Goal: Task Accomplishment & Management: Manage account settings

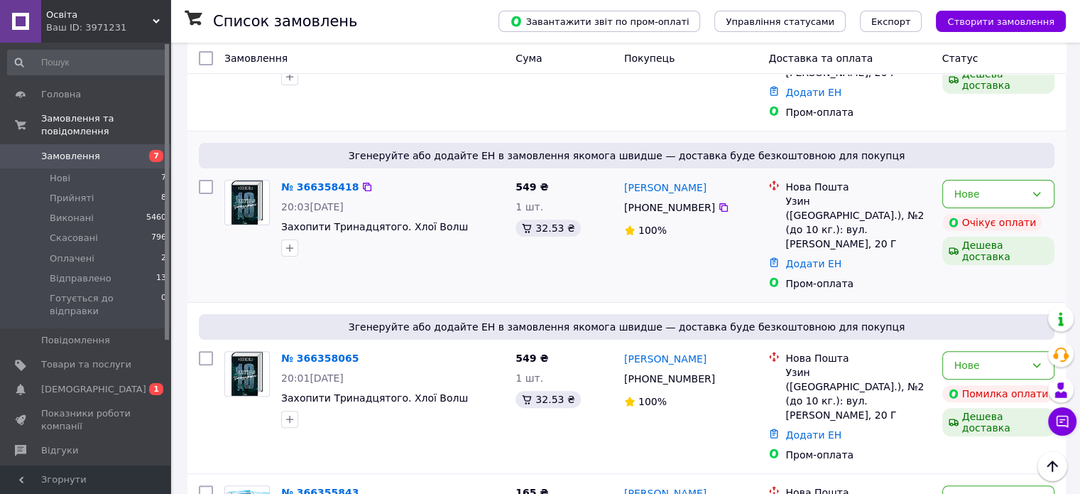
scroll to position [355, 0]
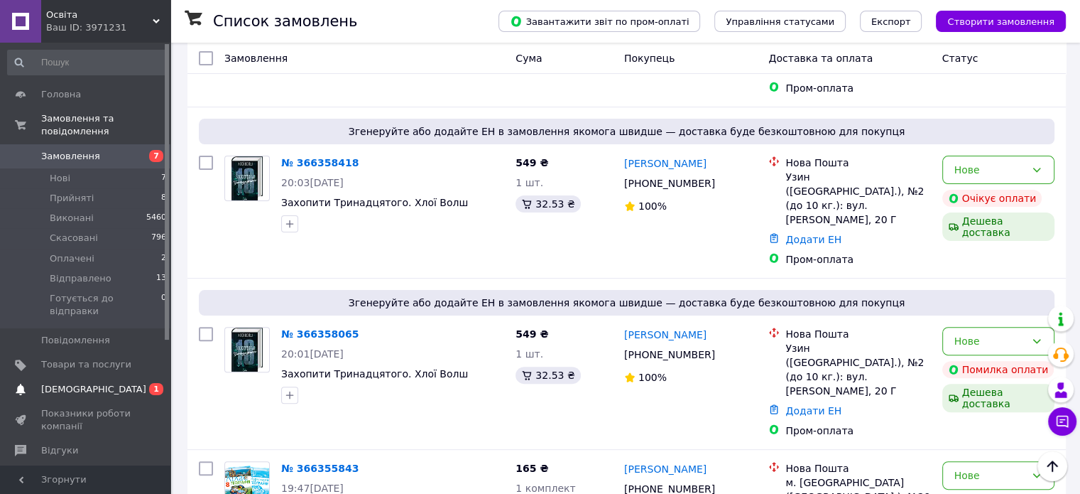
click at [87, 383] on span "[DEMOGRAPHIC_DATA]" at bounding box center [93, 389] width 105 height 13
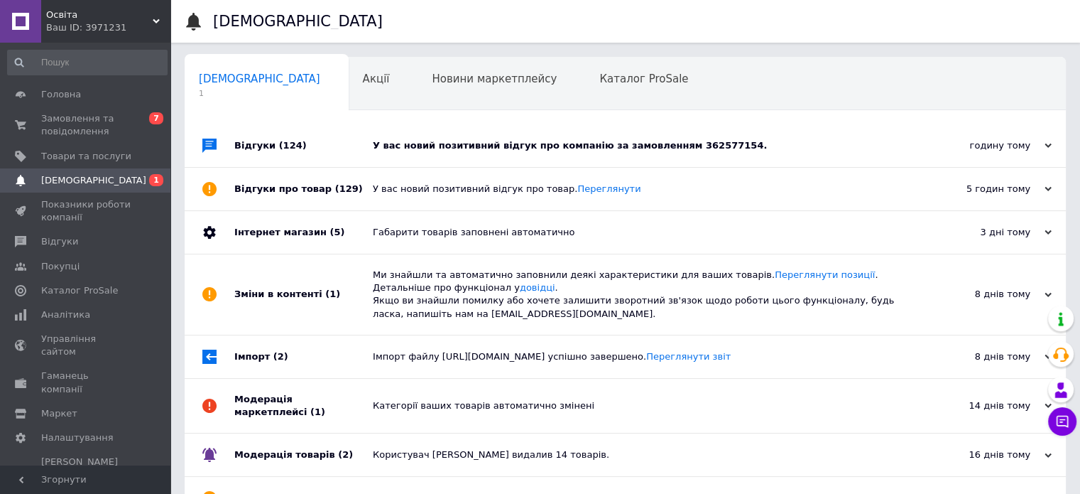
click at [444, 148] on div "У вас новий позитивний відгук про компанію за замовленням 362577154." at bounding box center [641, 145] width 537 height 13
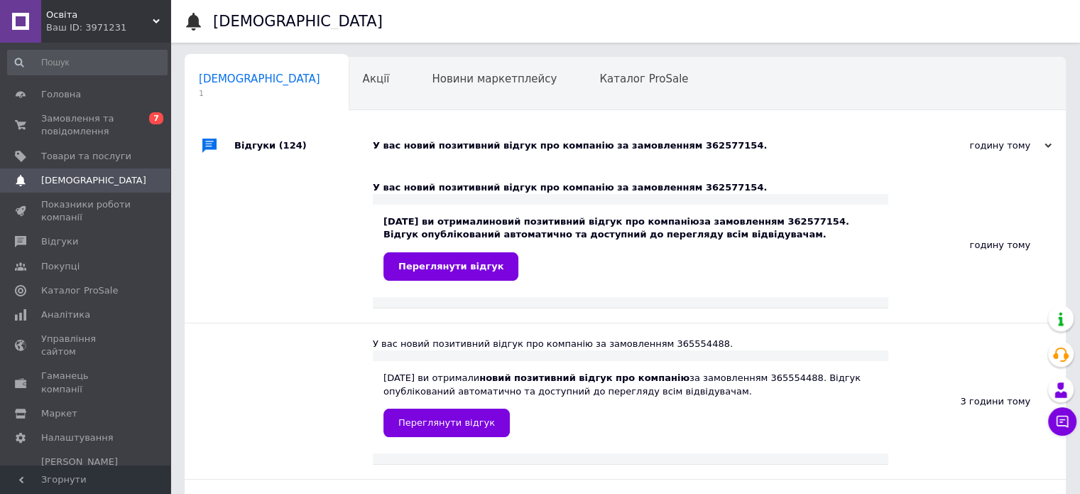
click at [444, 148] on div "У вас новий позитивний відгук про компанію за замовленням 362577154." at bounding box center [641, 145] width 537 height 13
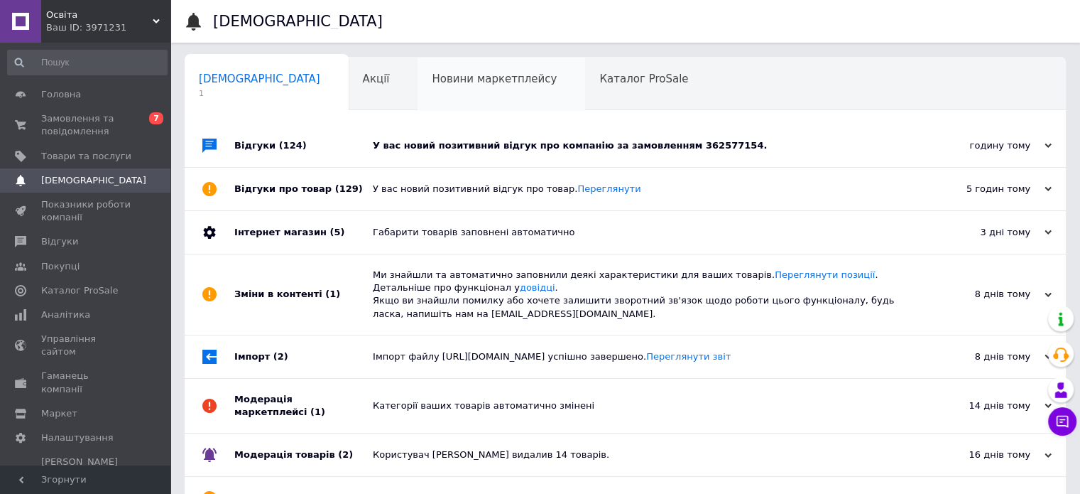
click at [418, 67] on div "Новини маркетплейсу 0" at bounding box center [502, 85] width 168 height 54
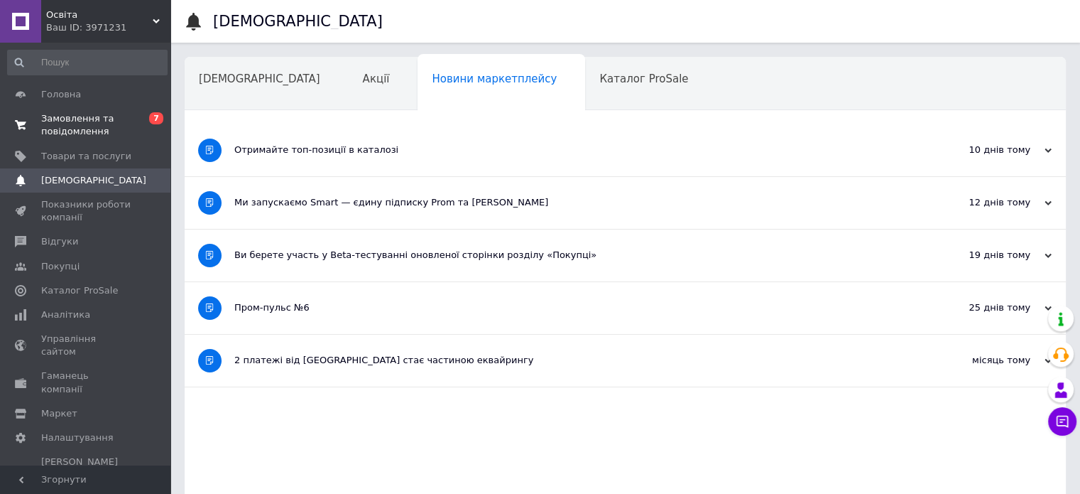
click at [111, 119] on span "Замовлення та повідомлення" at bounding box center [86, 125] width 90 height 26
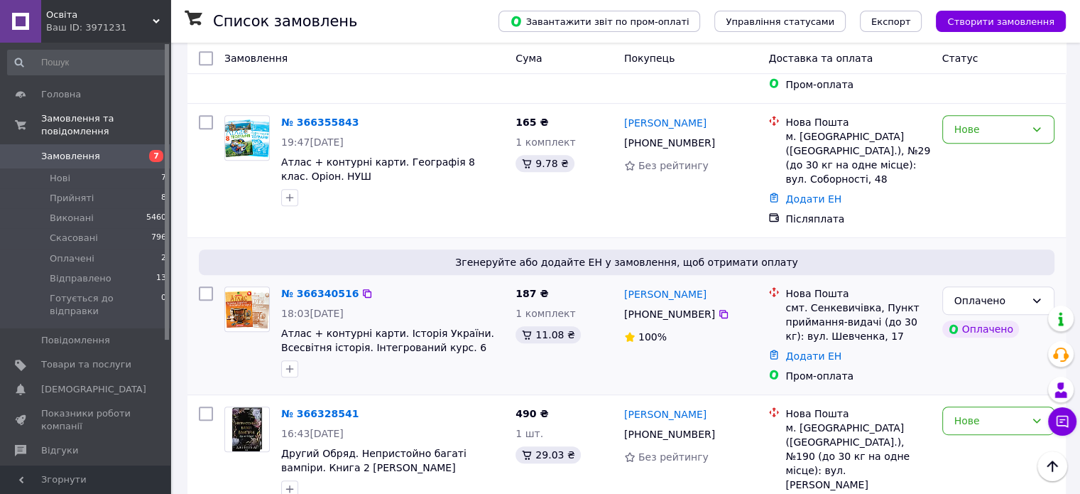
scroll to position [710, 0]
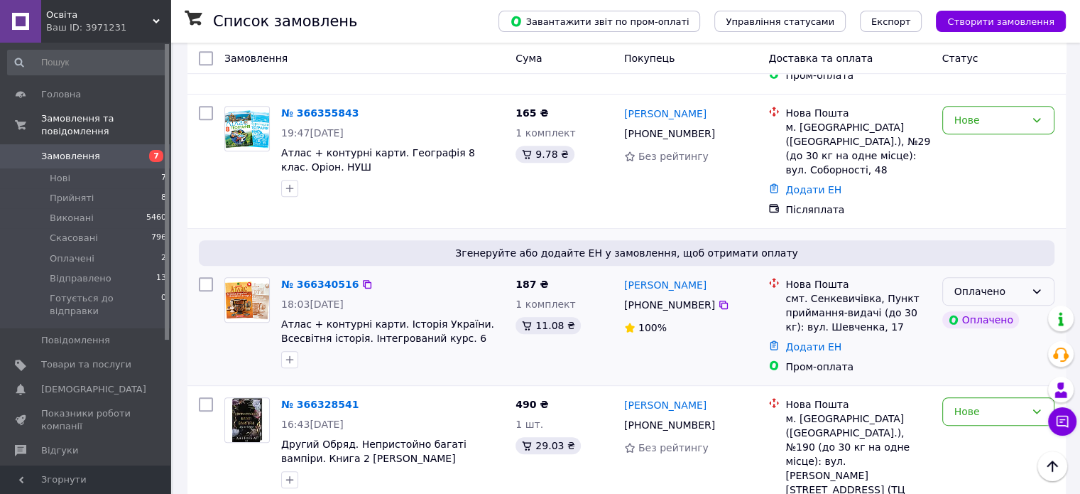
click at [1025, 277] on div "Оплачено" at bounding box center [998, 291] width 112 height 28
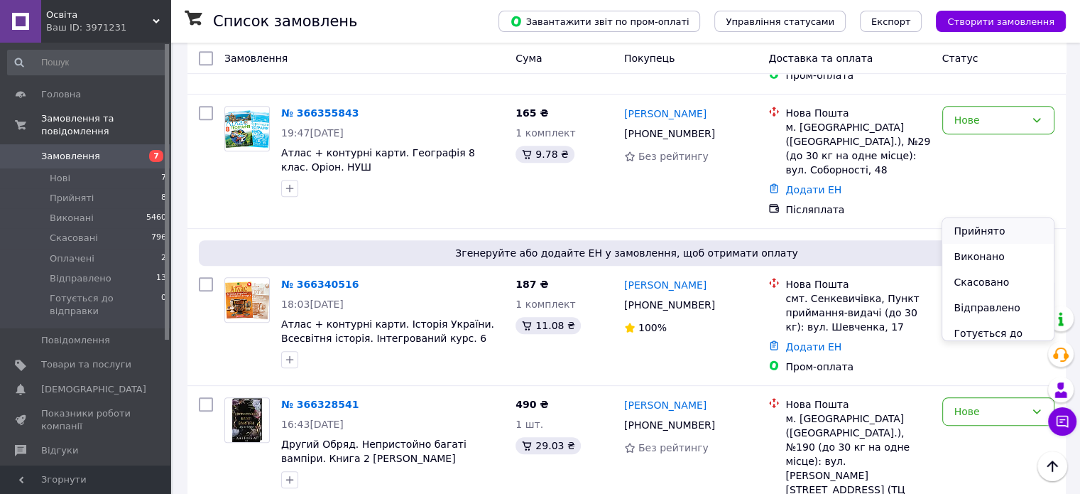
click at [991, 233] on li "Прийнято" at bounding box center [997, 231] width 111 height 26
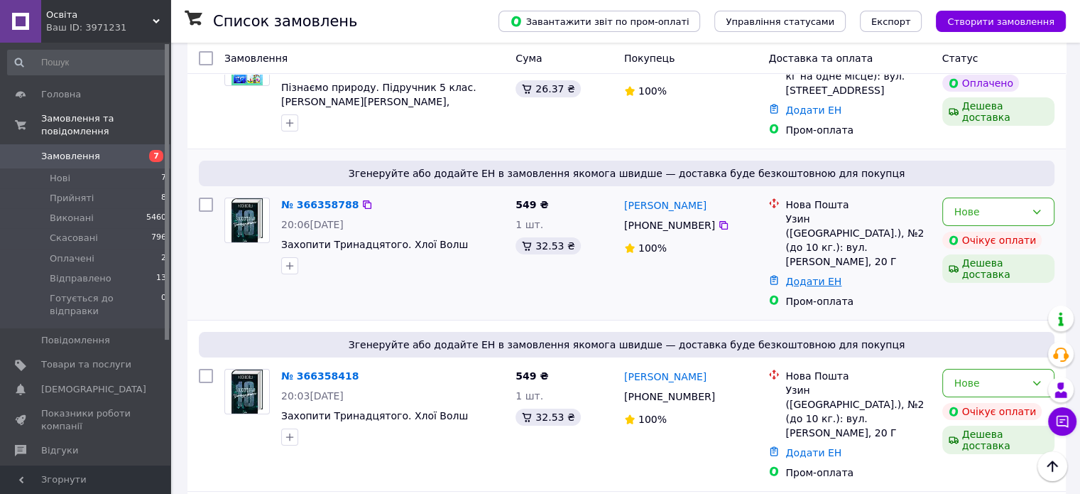
scroll to position [0, 0]
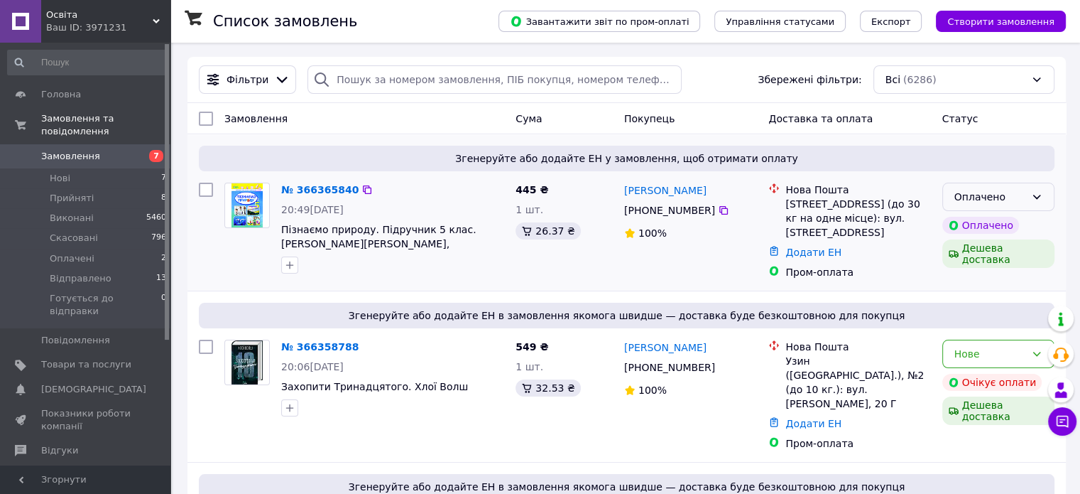
click at [986, 192] on div "Оплачено" at bounding box center [989, 197] width 71 height 16
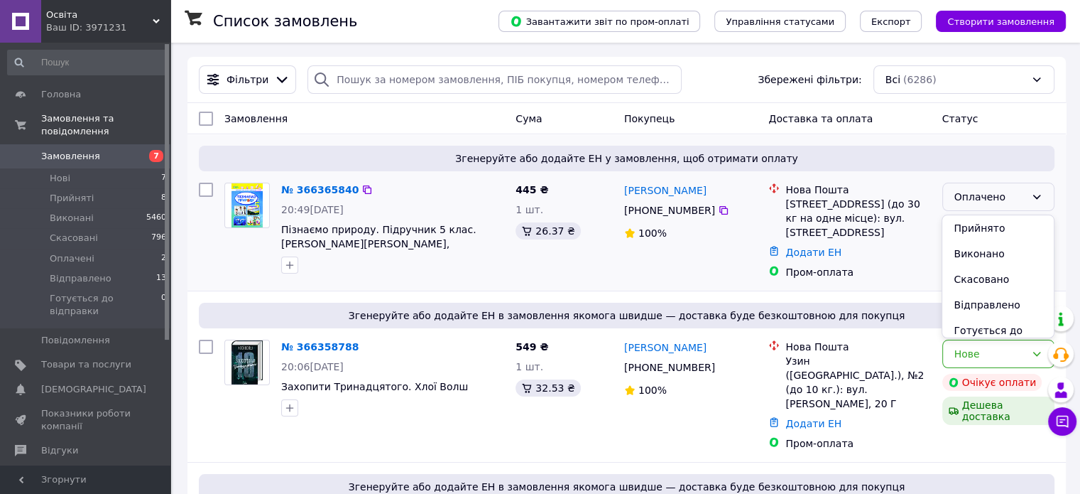
click at [860, 153] on span "Згенеруйте або додайте ЕН у замовлення, щоб отримати оплату" at bounding box center [627, 158] width 844 height 14
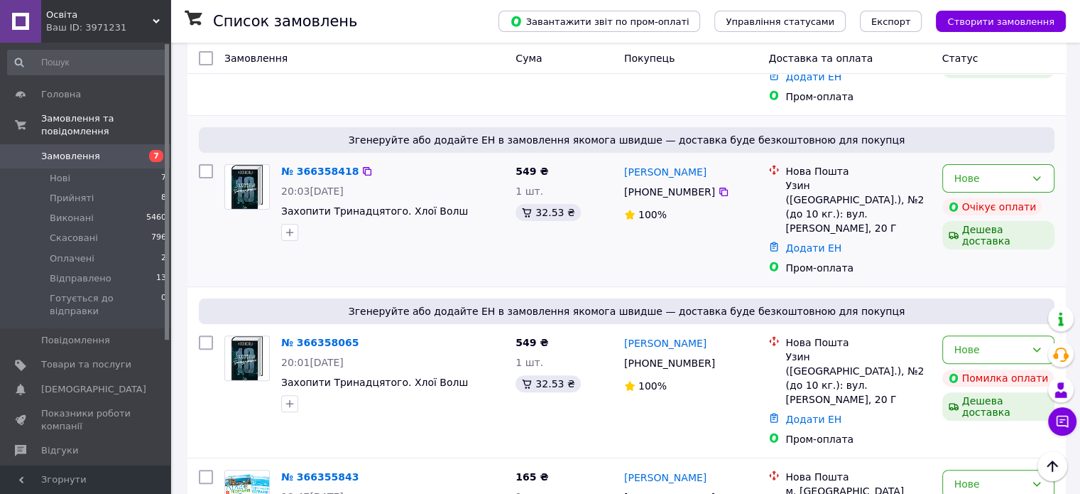
scroll to position [355, 0]
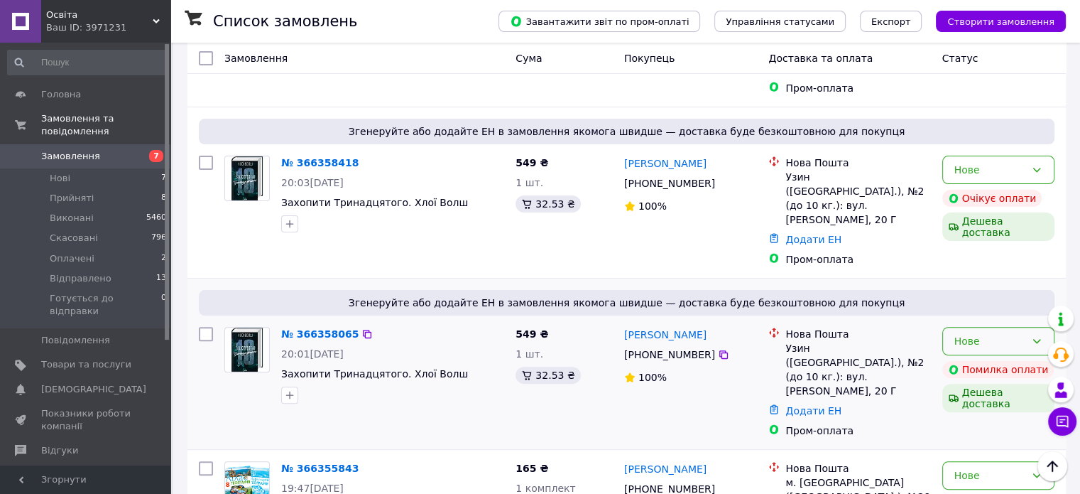
click at [989, 327] on div "Нове" at bounding box center [998, 341] width 112 height 28
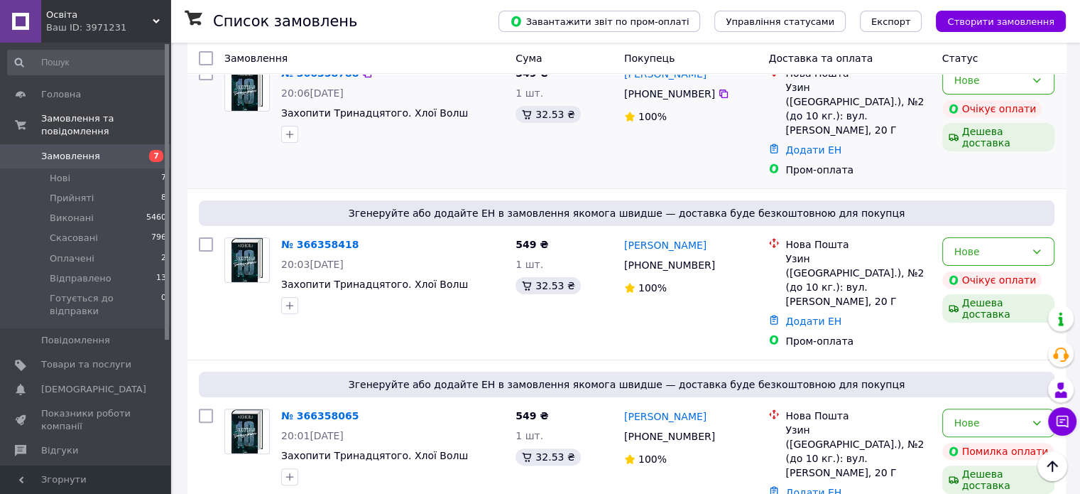
scroll to position [213, 0]
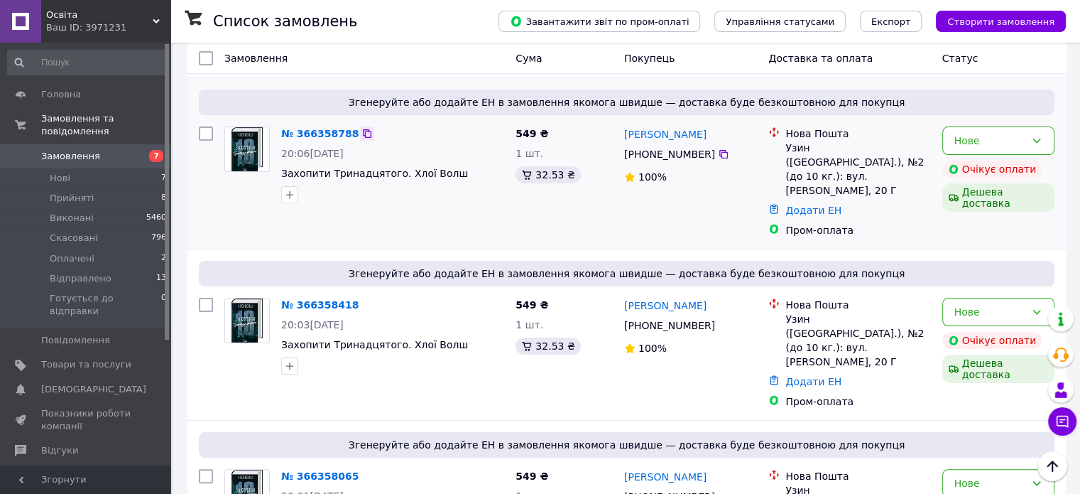
click at [363, 129] on icon at bounding box center [367, 133] width 9 height 9
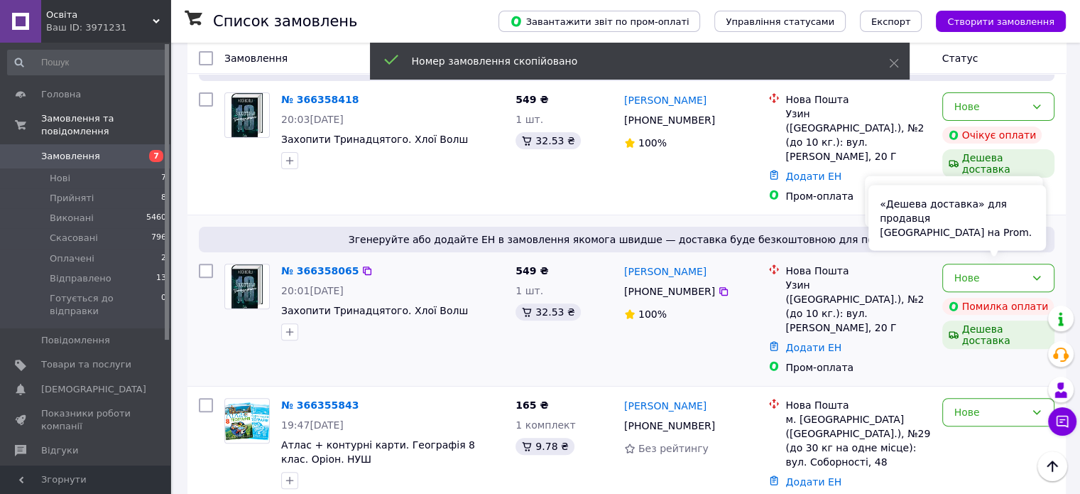
scroll to position [426, 0]
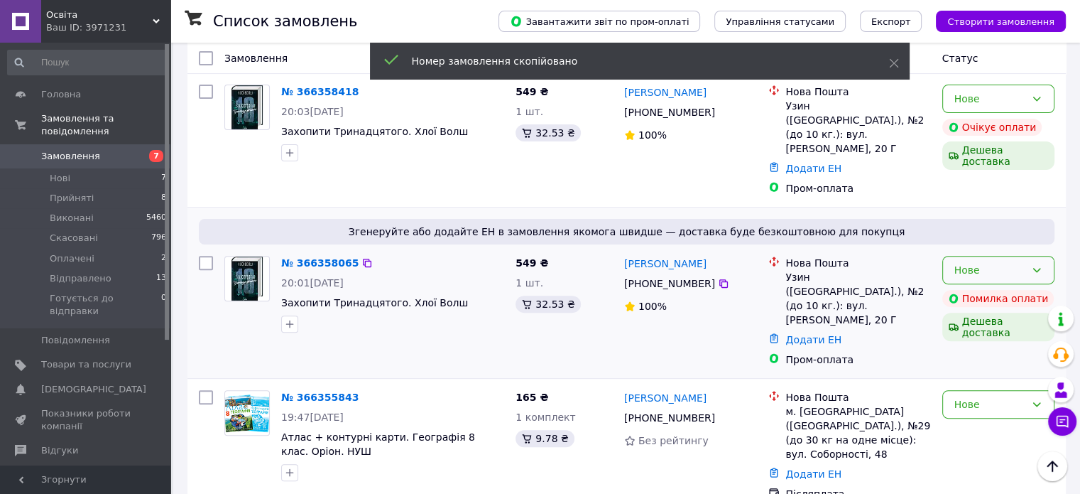
click at [1038, 268] on icon at bounding box center [1037, 270] width 8 height 4
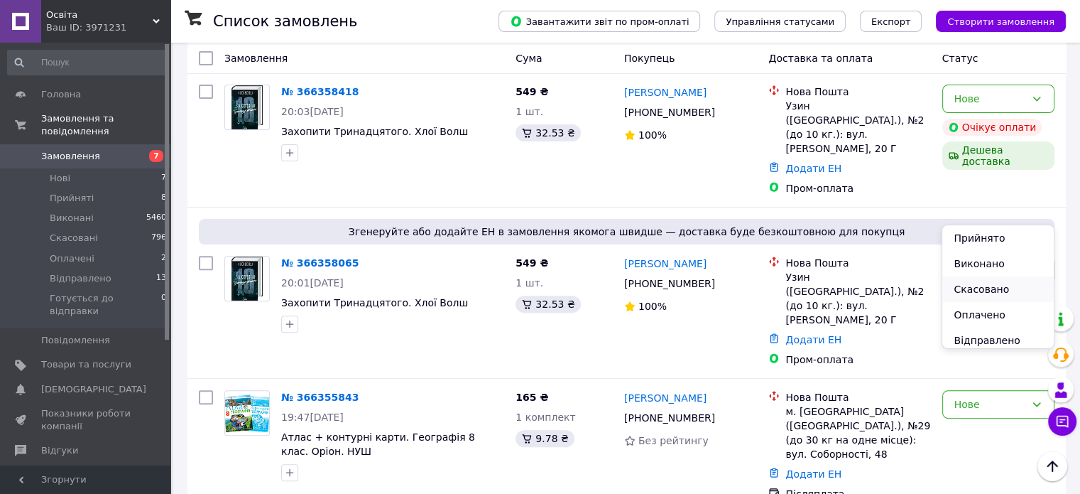
click at [982, 293] on li "Скасовано" at bounding box center [997, 289] width 111 height 26
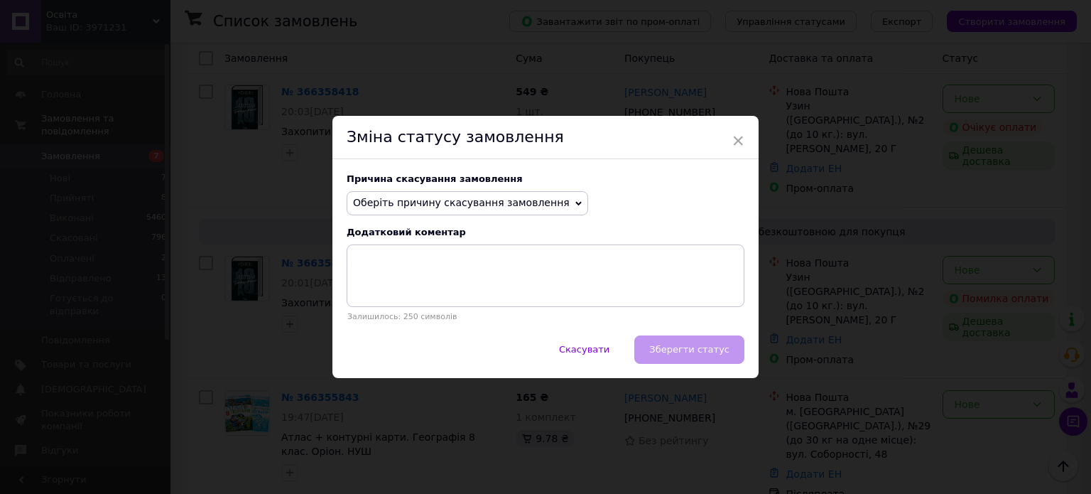
click at [472, 201] on span "Оберіть причину скасування замовлення" at bounding box center [461, 202] width 217 height 11
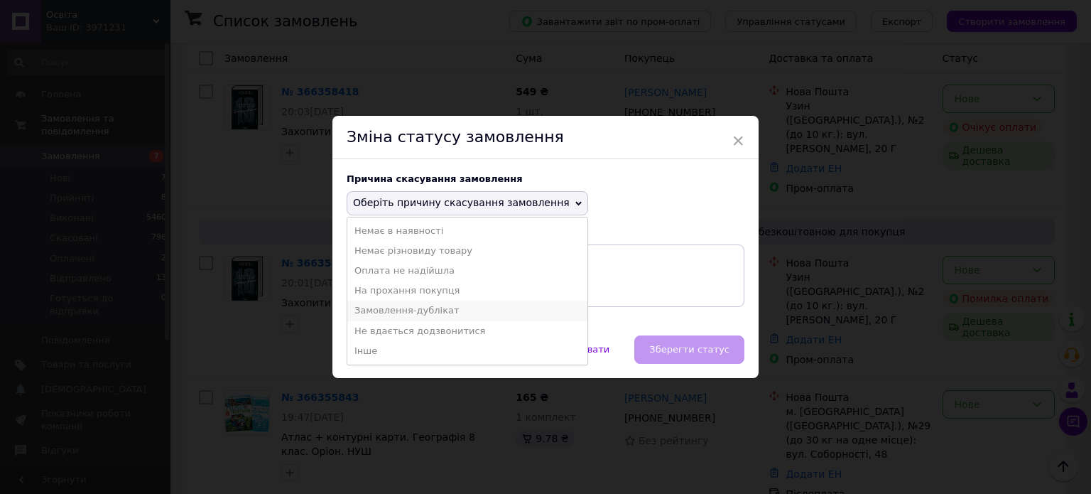
click at [435, 310] on li "Замовлення-дублікат" at bounding box center [467, 310] width 240 height 20
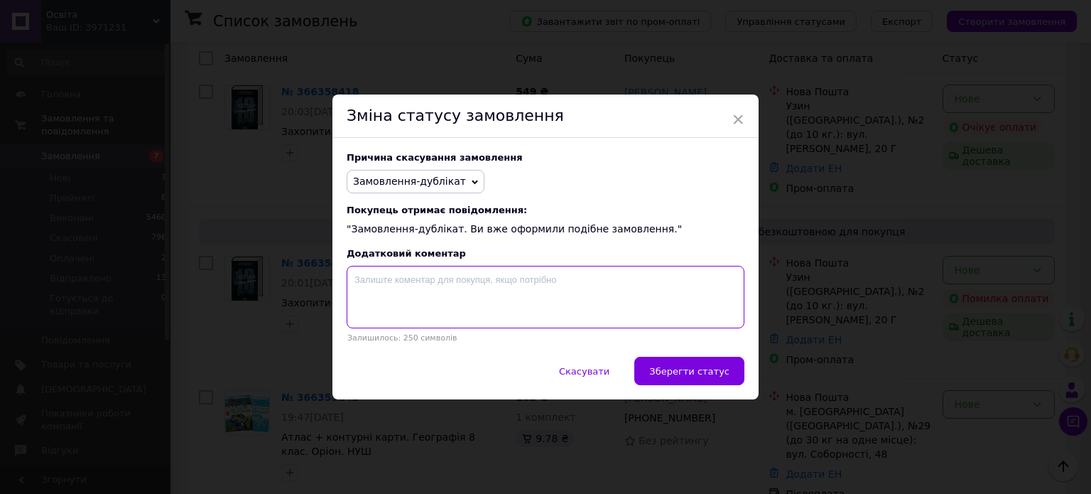
click at [415, 289] on textarea at bounding box center [546, 297] width 398 height 62
paste textarea "366358788"
type textarea "366358788"
click at [696, 367] on span "Зберегти статус" at bounding box center [689, 371] width 80 height 11
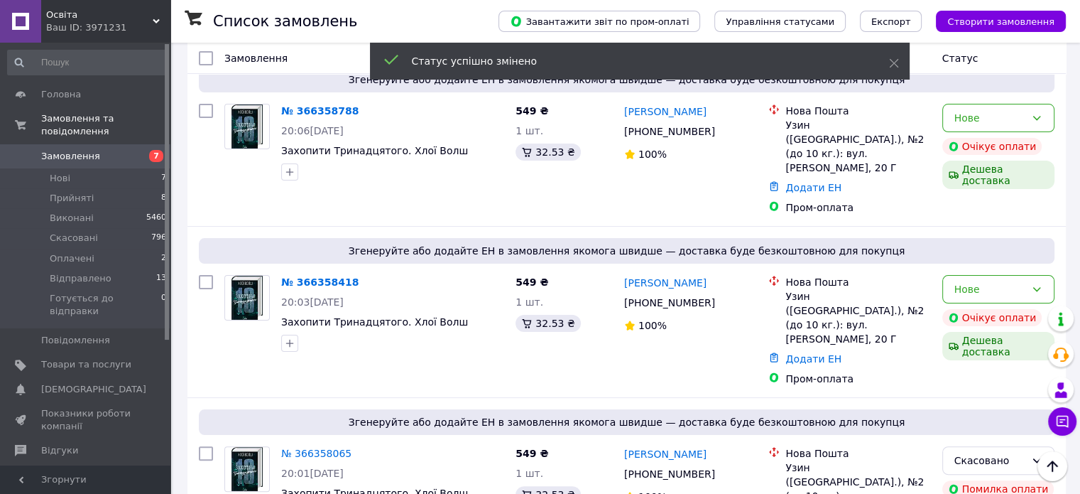
scroll to position [213, 0]
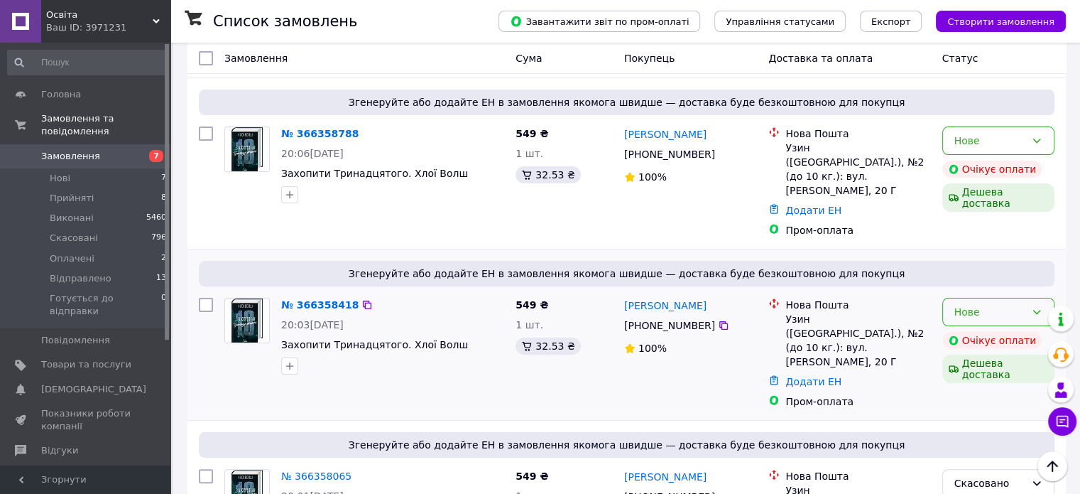
click at [994, 304] on div "Нове" at bounding box center [989, 312] width 71 height 16
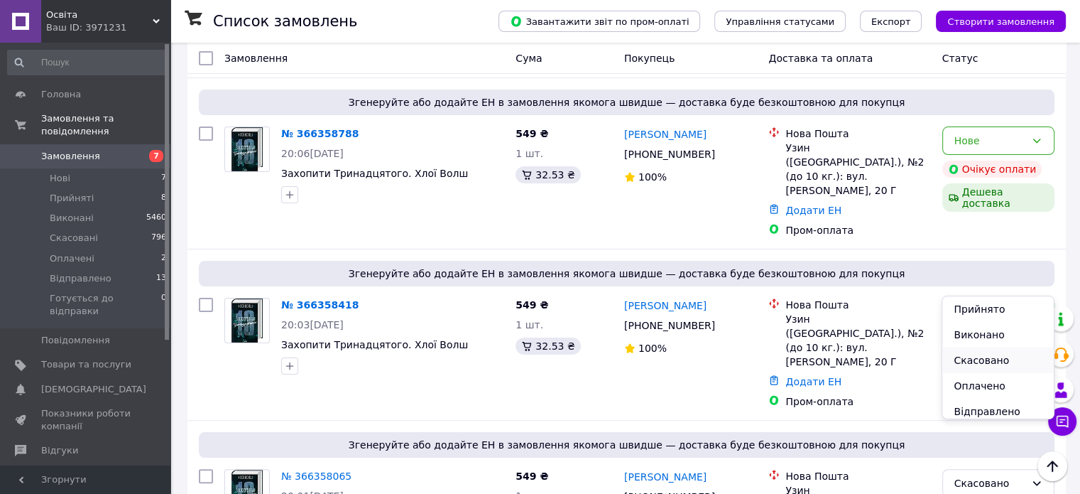
click at [977, 357] on li "Скасовано" at bounding box center [997, 360] width 111 height 26
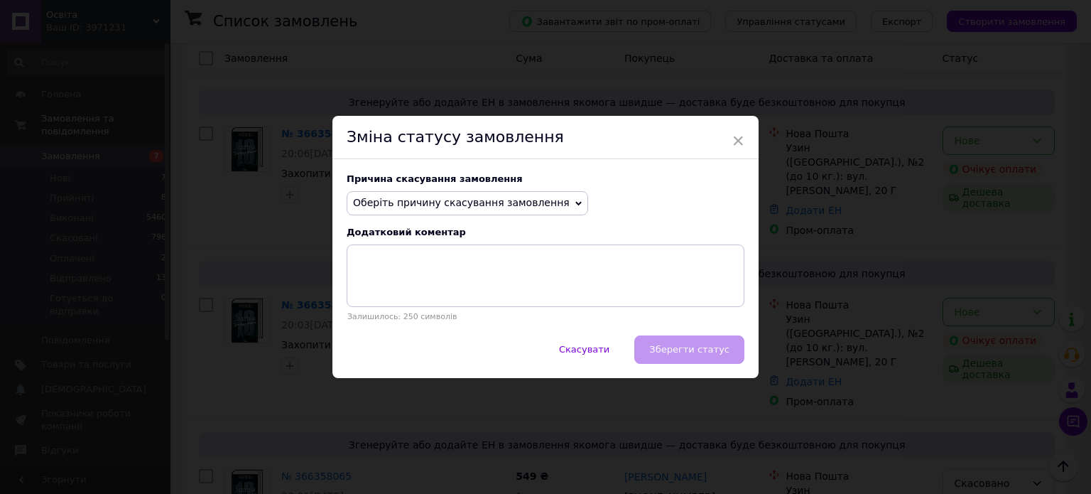
click at [426, 212] on span "Оберіть причину скасування замовлення" at bounding box center [467, 203] width 241 height 24
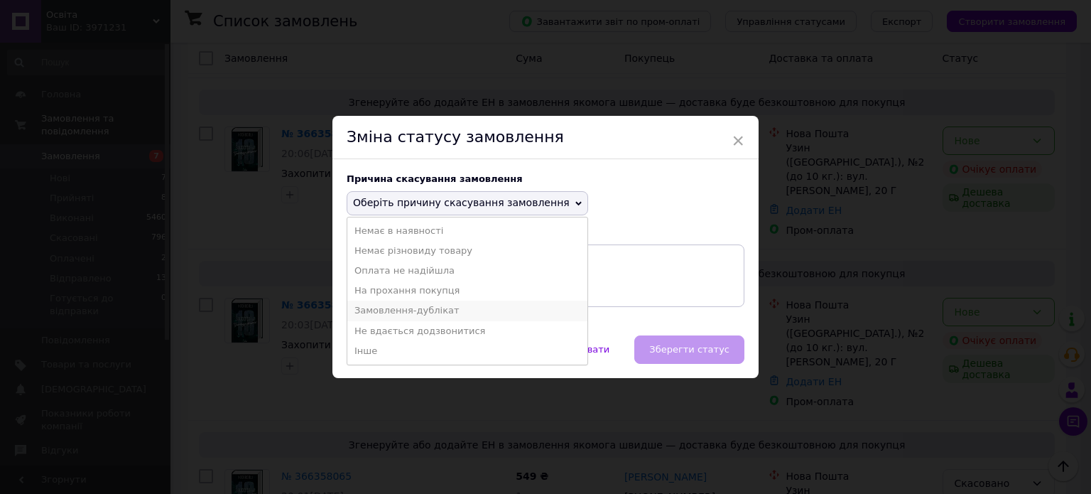
click at [435, 307] on li "Замовлення-дублікат" at bounding box center [467, 310] width 240 height 20
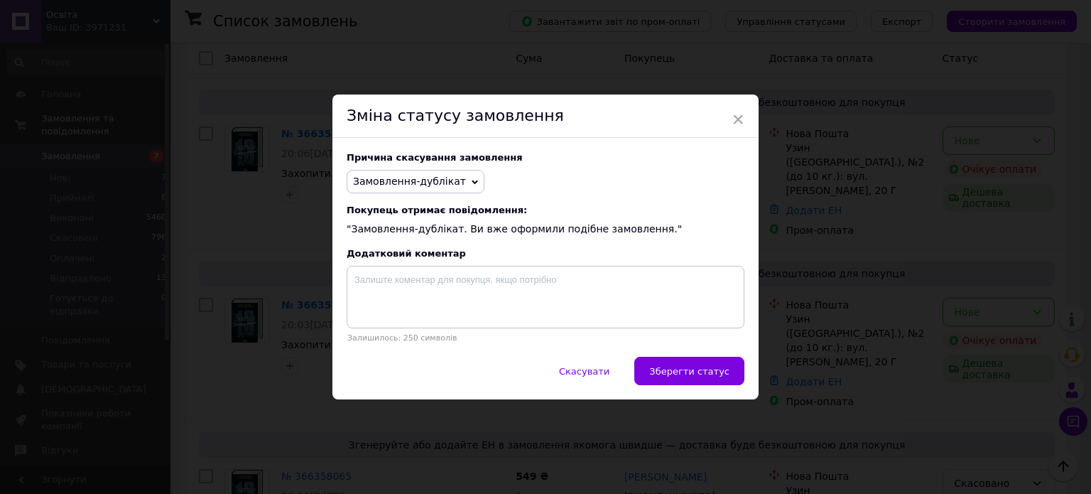
click at [437, 266] on div "Причина скасування замовлення Замовлення-дублікат Немає в наявності Немає різно…" at bounding box center [545, 247] width 426 height 219
drag, startPoint x: 437, startPoint y: 271, endPoint x: 405, endPoint y: 283, distance: 33.5
drag, startPoint x: 405, startPoint y: 283, endPoint x: 392, endPoint y: 285, distance: 13.7
click at [392, 284] on textarea at bounding box center [546, 297] width 398 height 62
paste textarea "366358788"
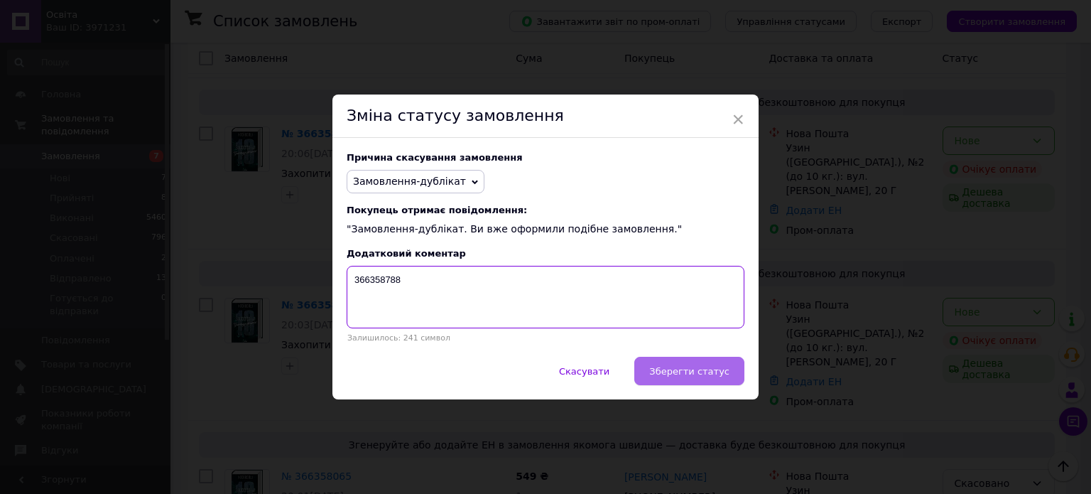
type textarea "366358788"
click at [702, 369] on span "Зберегти статус" at bounding box center [689, 371] width 80 height 11
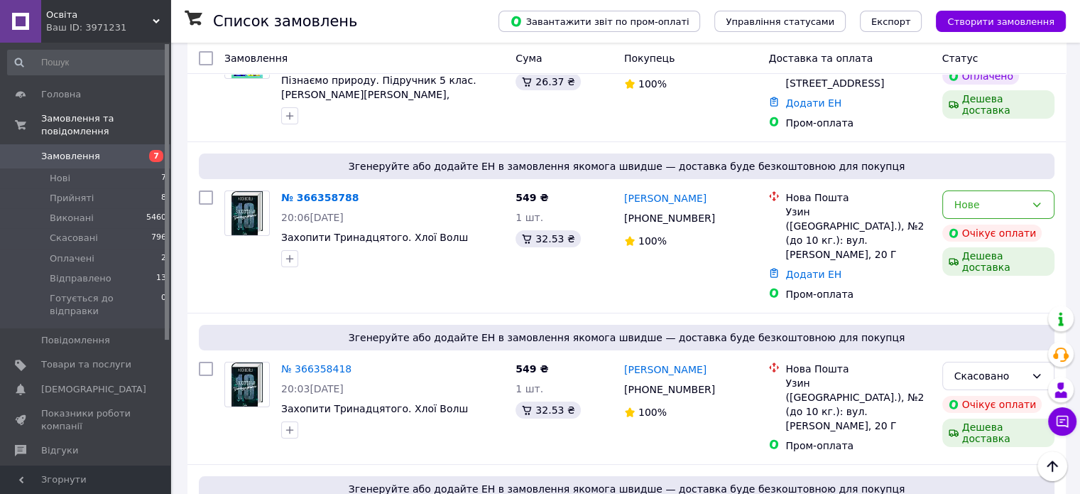
scroll to position [142, 0]
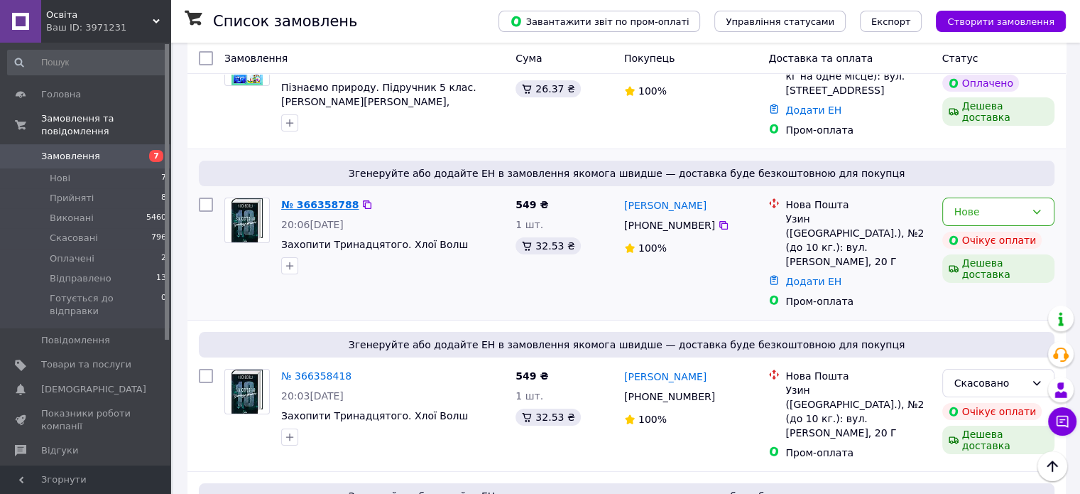
click at [298, 199] on link "№ 366358788" at bounding box center [319, 204] width 77 height 11
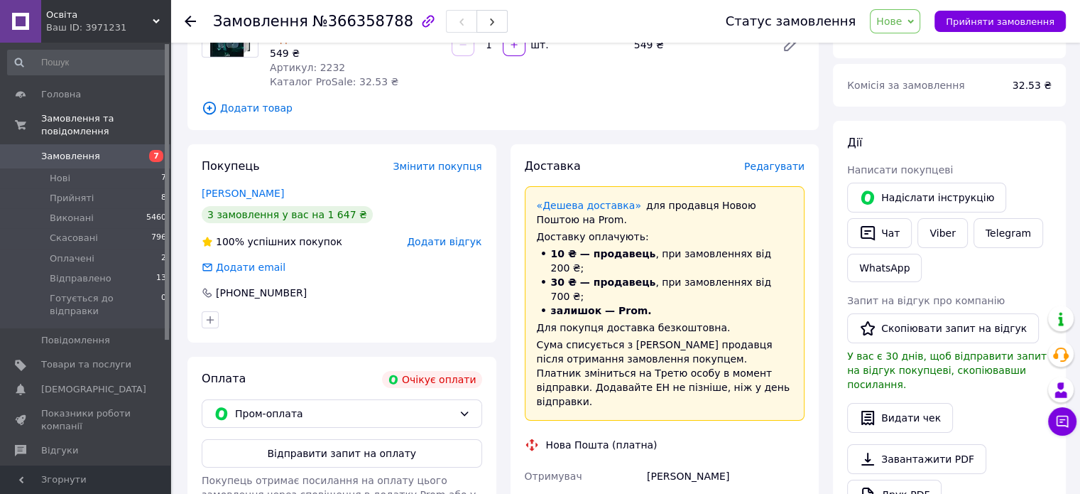
scroll to position [213, 0]
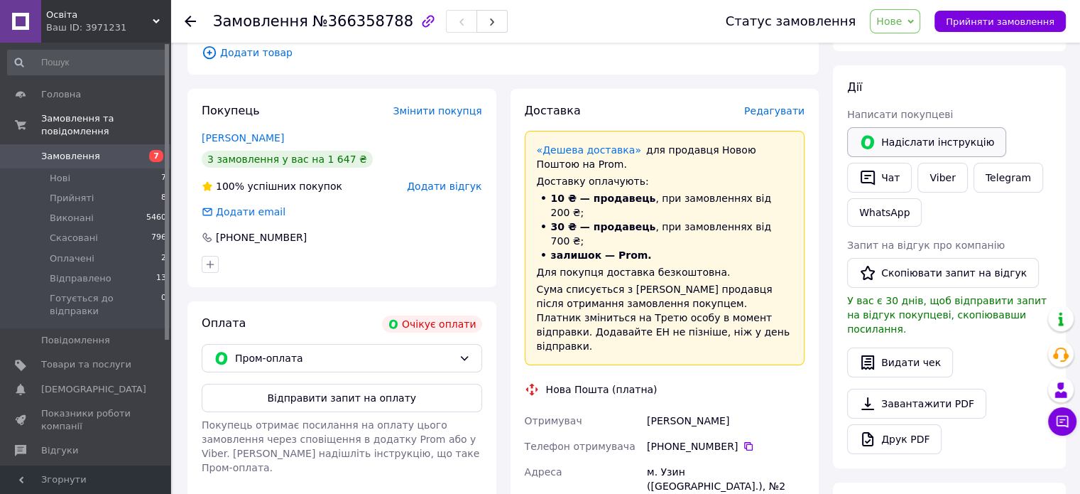
click at [942, 138] on button "Надіслати інструкцію" at bounding box center [926, 142] width 159 height 30
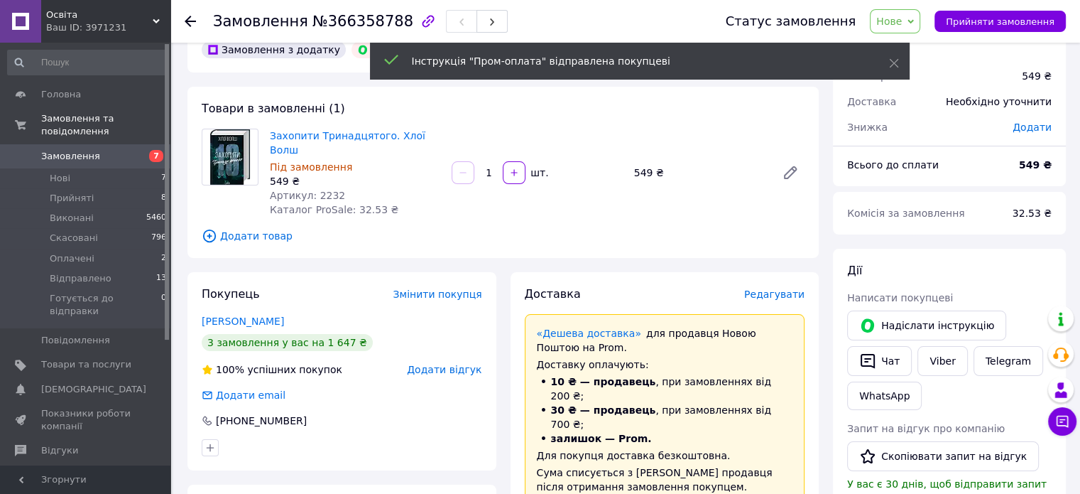
scroll to position [0, 0]
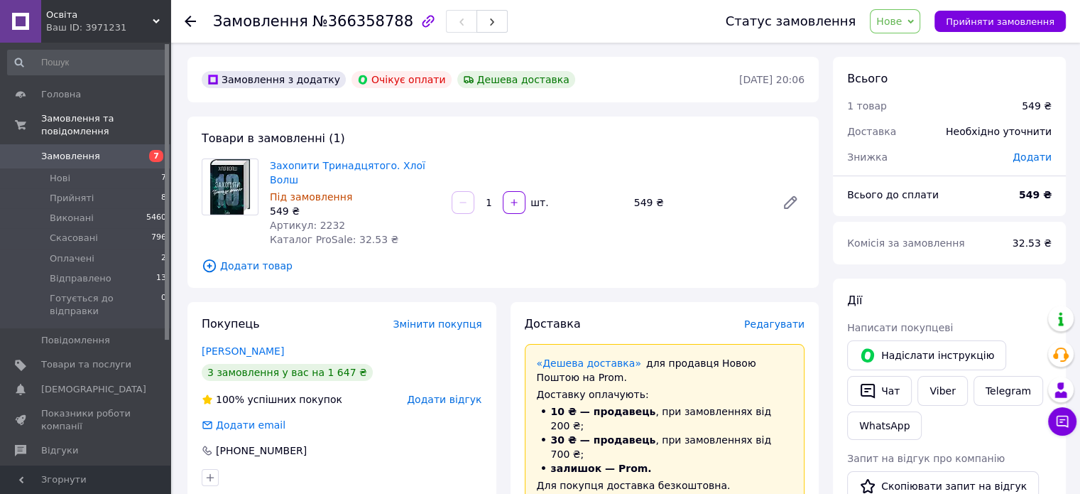
click at [192, 21] on use at bounding box center [190, 21] width 11 height 11
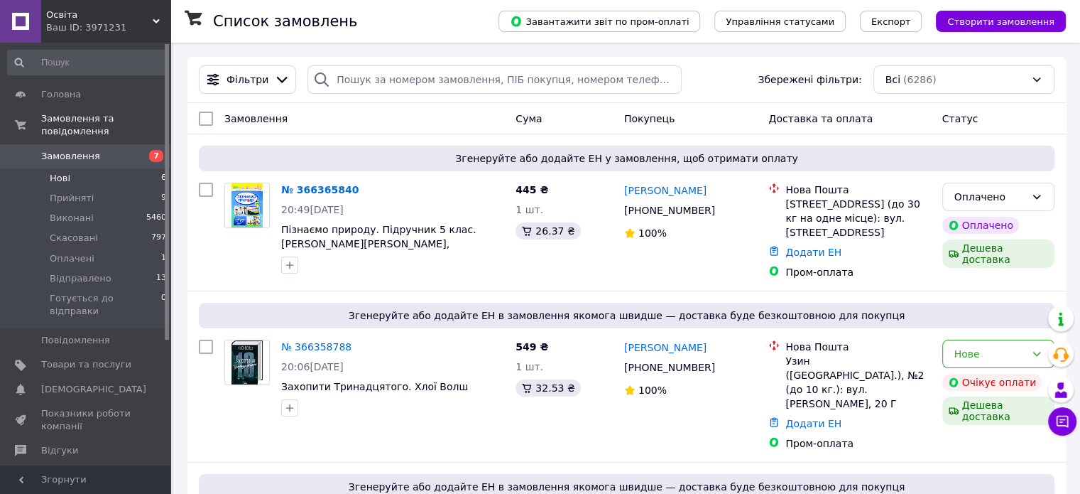
click at [57, 172] on span "Нові" at bounding box center [60, 178] width 21 height 13
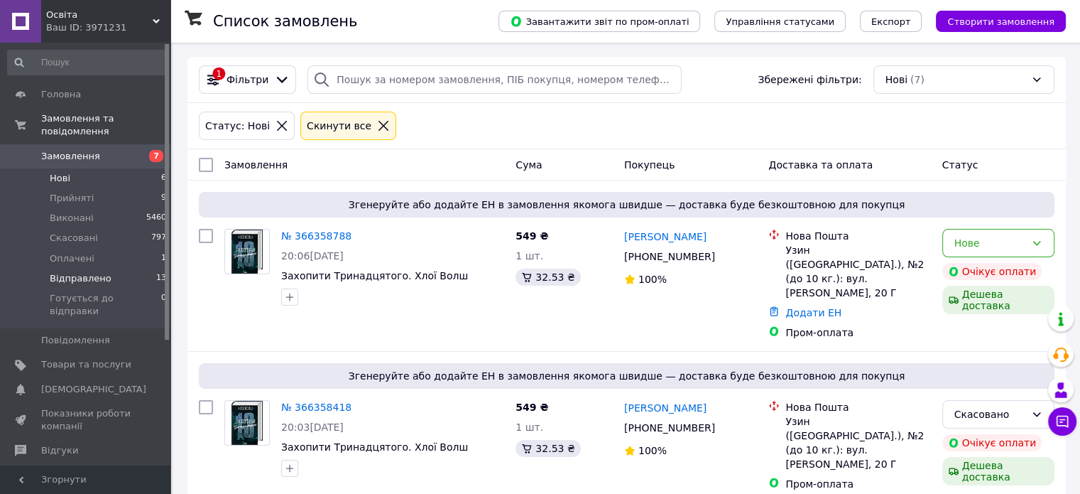
click at [85, 272] on span "Відправлено" at bounding box center [81, 278] width 62 height 13
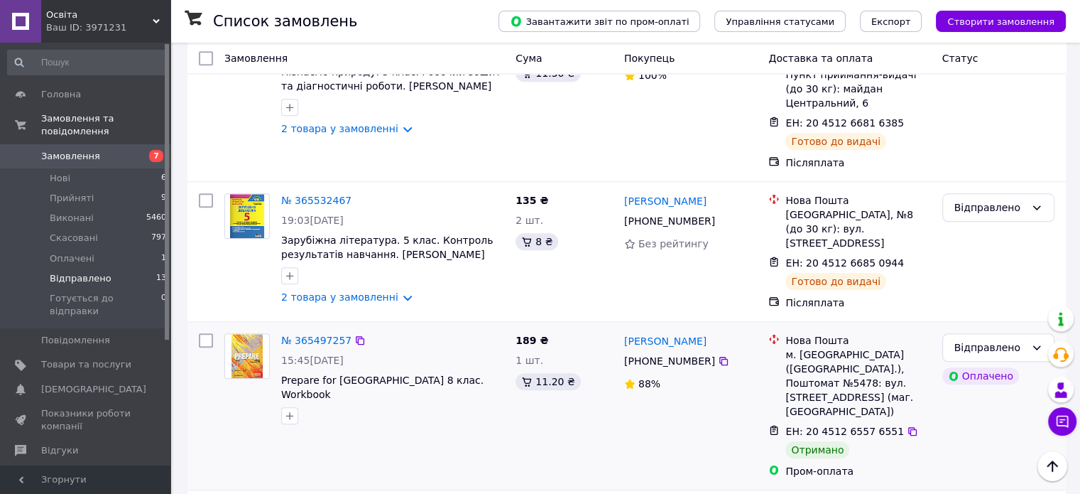
scroll to position [1528, 0]
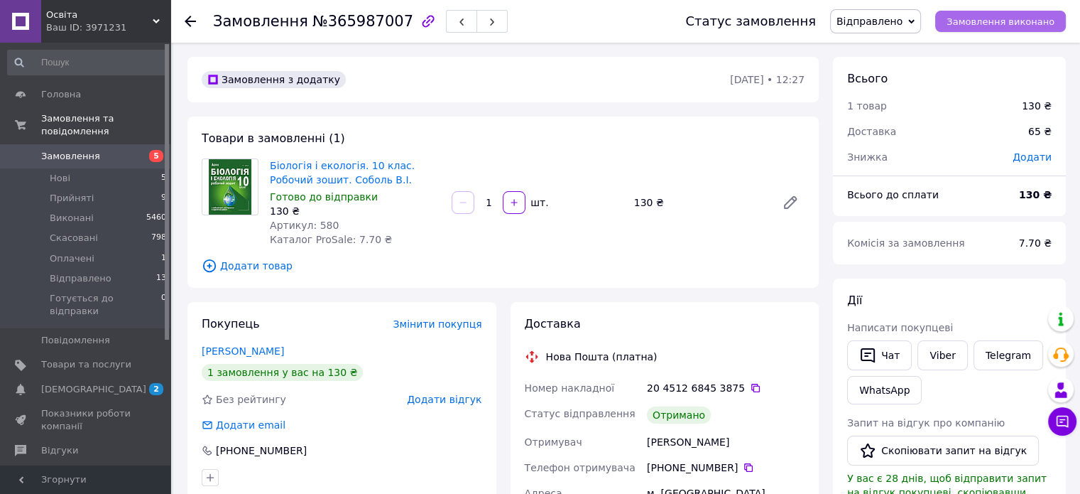
click at [1003, 27] on span "Замовлення виконано" at bounding box center [1001, 21] width 108 height 11
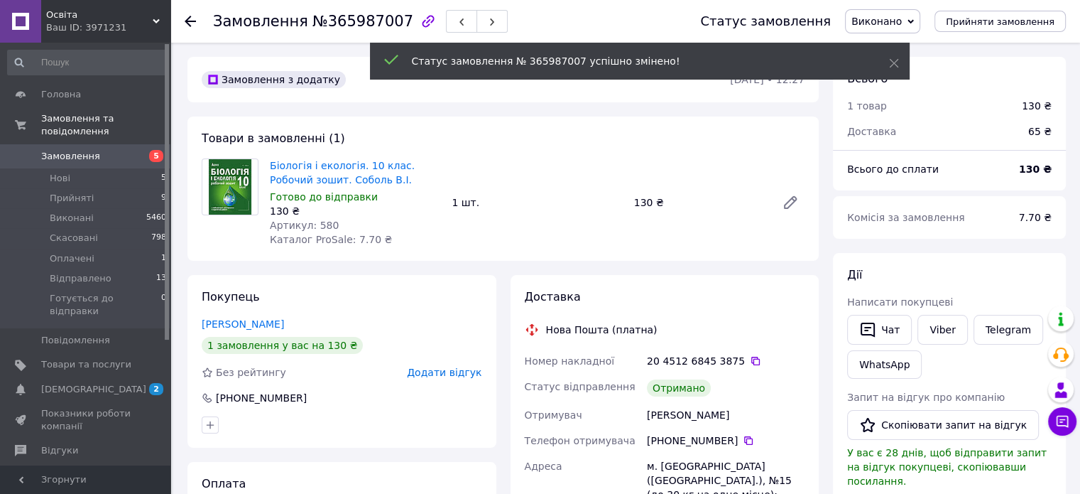
click at [448, 374] on span "Додати відгук" at bounding box center [444, 371] width 75 height 11
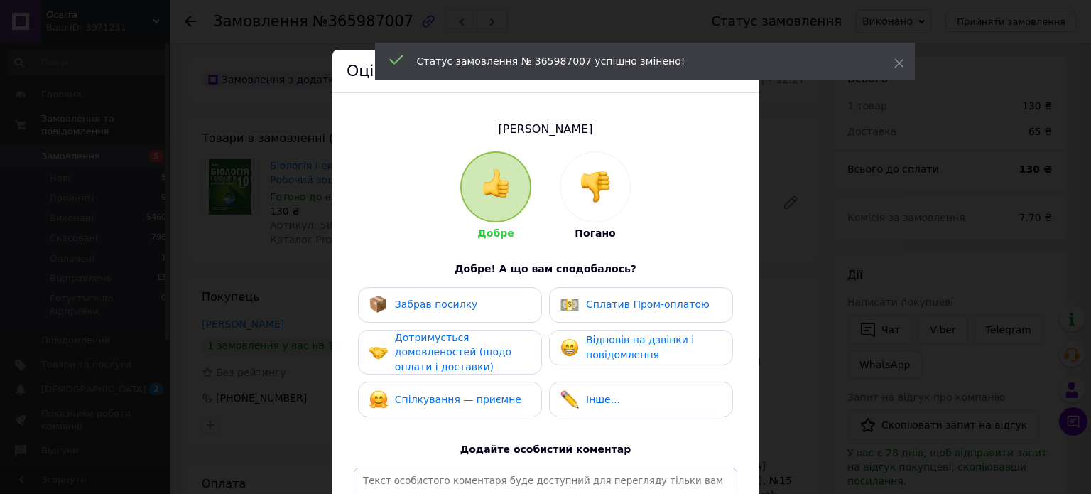
click at [442, 312] on div "Забрав посилку" at bounding box center [423, 304] width 109 height 18
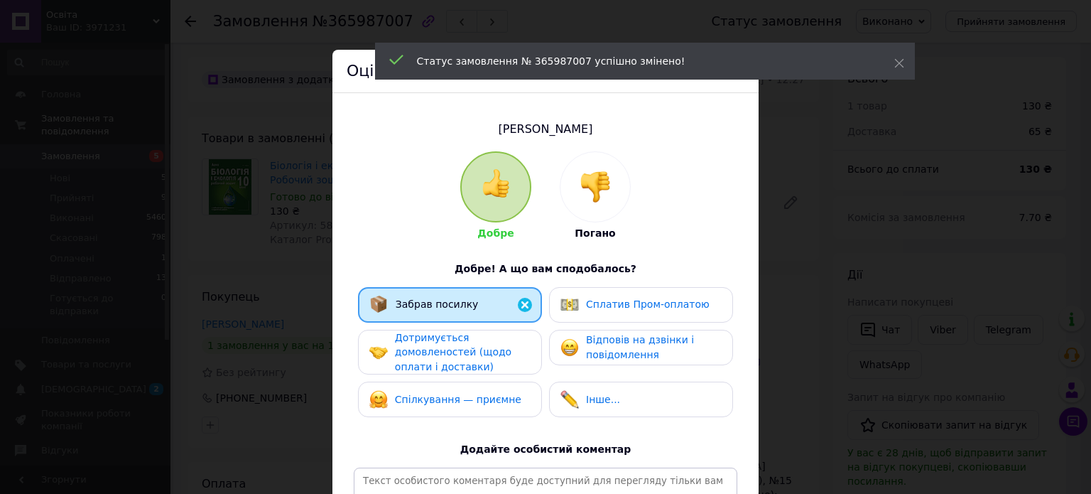
scroll to position [208, 0]
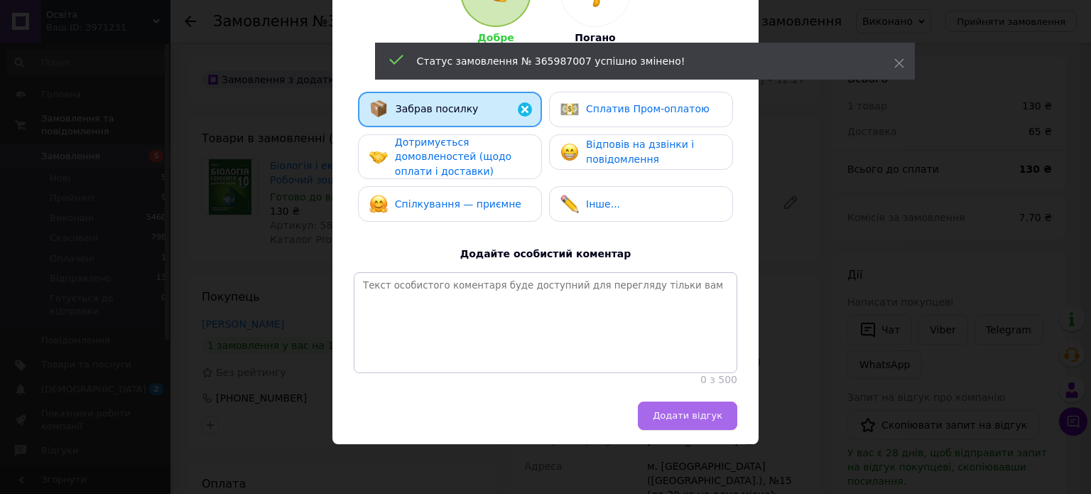
click at [707, 417] on span "Додати відгук" at bounding box center [688, 415] width 70 height 11
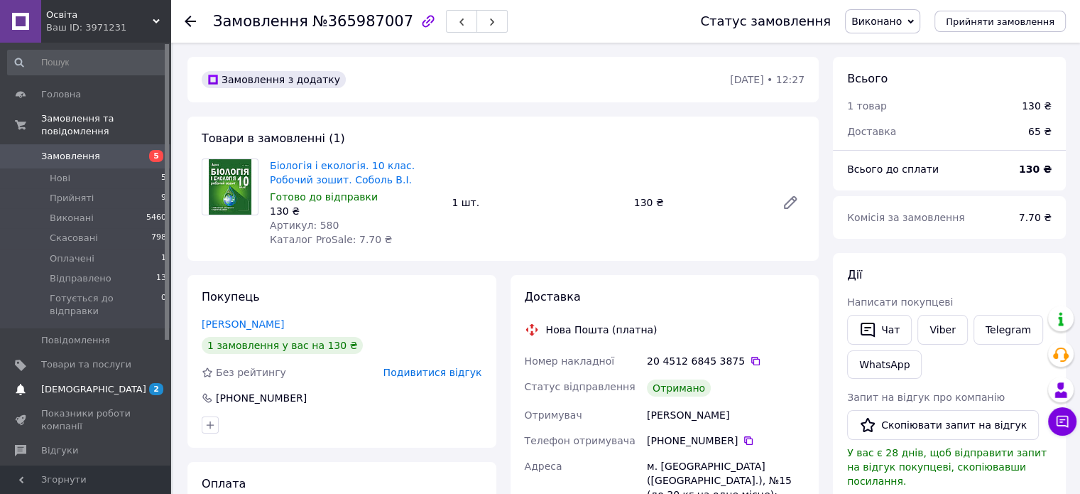
click at [83, 383] on span "[DEMOGRAPHIC_DATA]" at bounding box center [93, 389] width 105 height 13
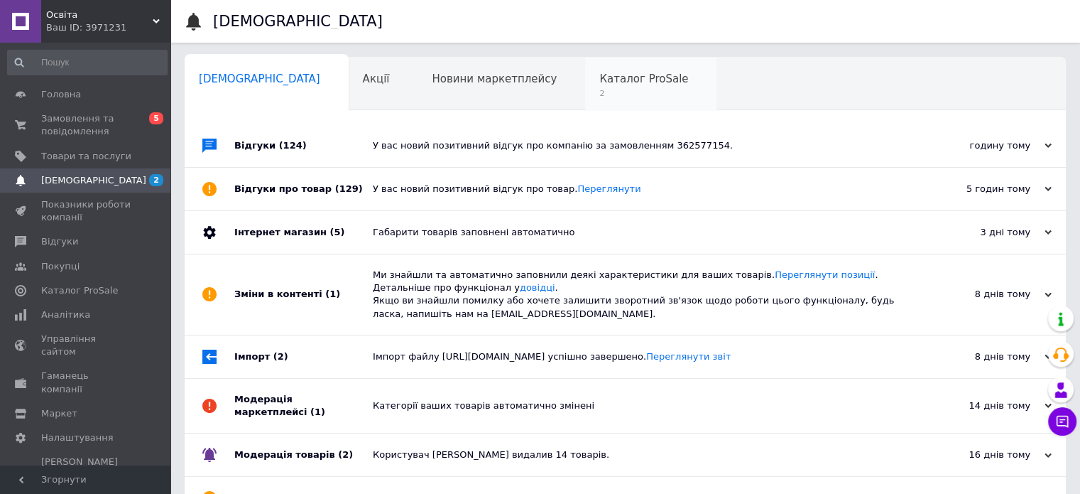
click at [585, 65] on div "Каталог ProSale 2" at bounding box center [650, 85] width 131 height 54
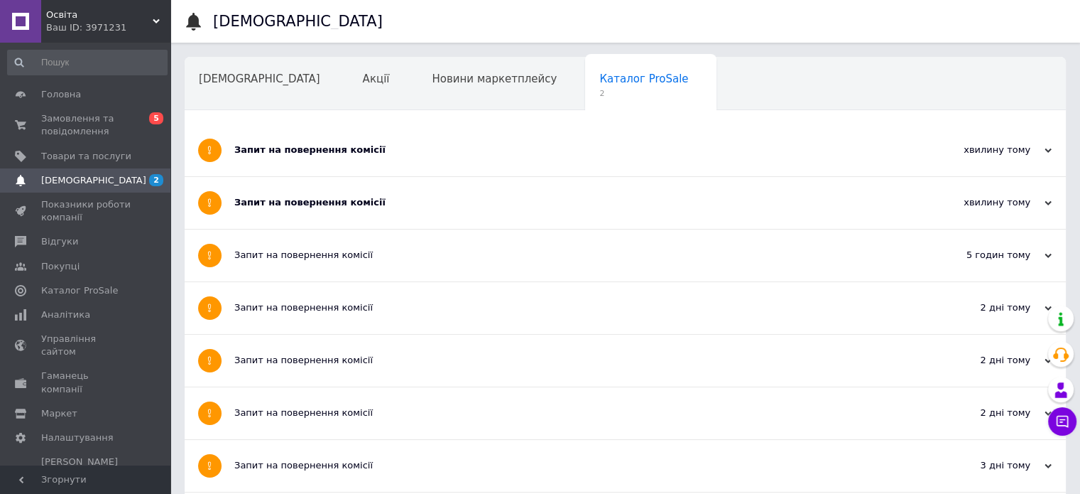
click at [298, 187] on div "Запит на повернення комісії" at bounding box center [571, 203] width 675 height 52
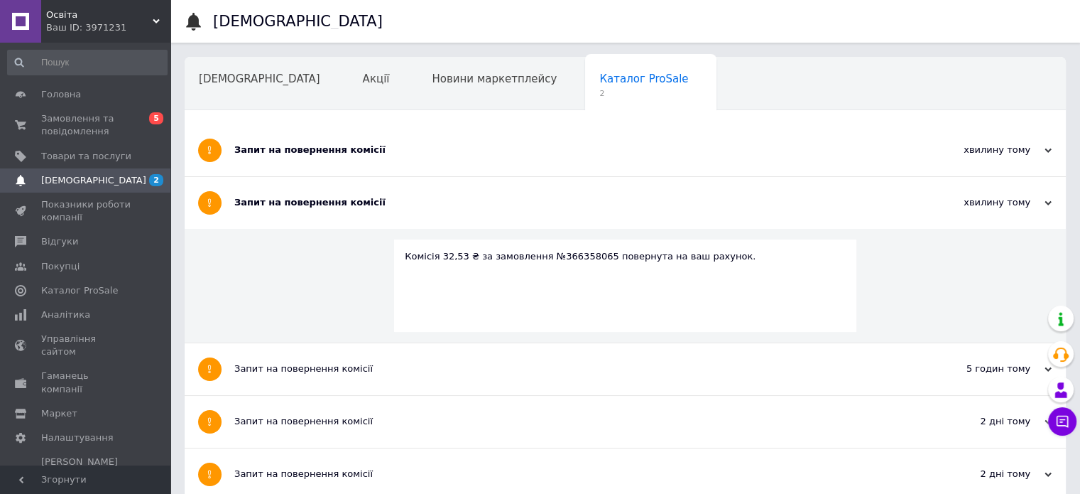
click at [302, 141] on div "Запит на повернення комісії" at bounding box center [571, 150] width 675 height 52
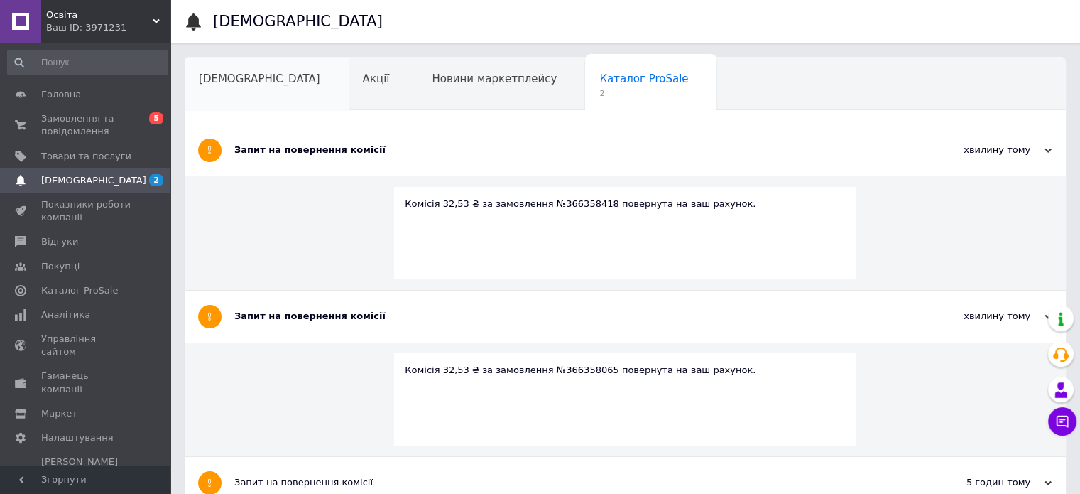
click at [219, 65] on div "[DEMOGRAPHIC_DATA]" at bounding box center [267, 85] width 164 height 54
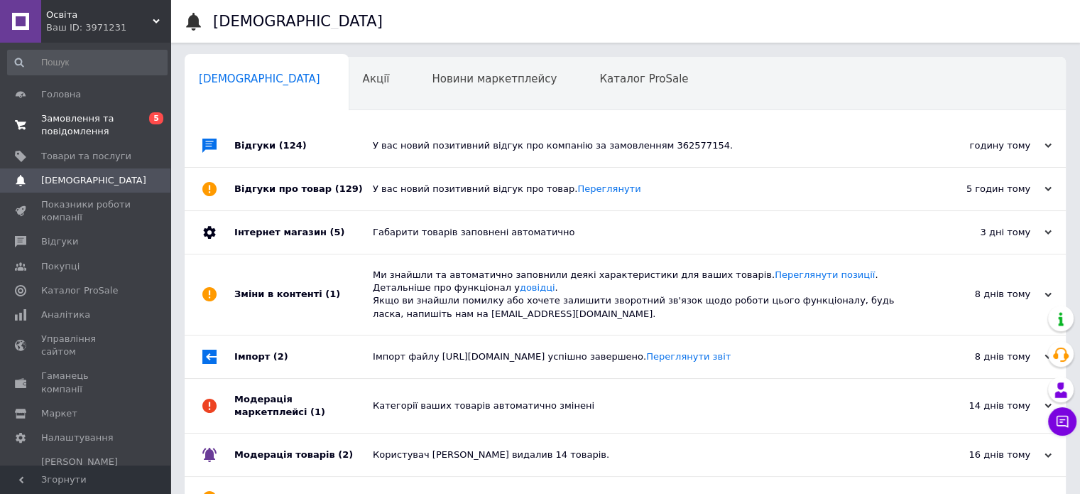
click at [71, 124] on span "Замовлення та повідомлення" at bounding box center [86, 125] width 90 height 26
